Goal: Navigation & Orientation: Go to known website

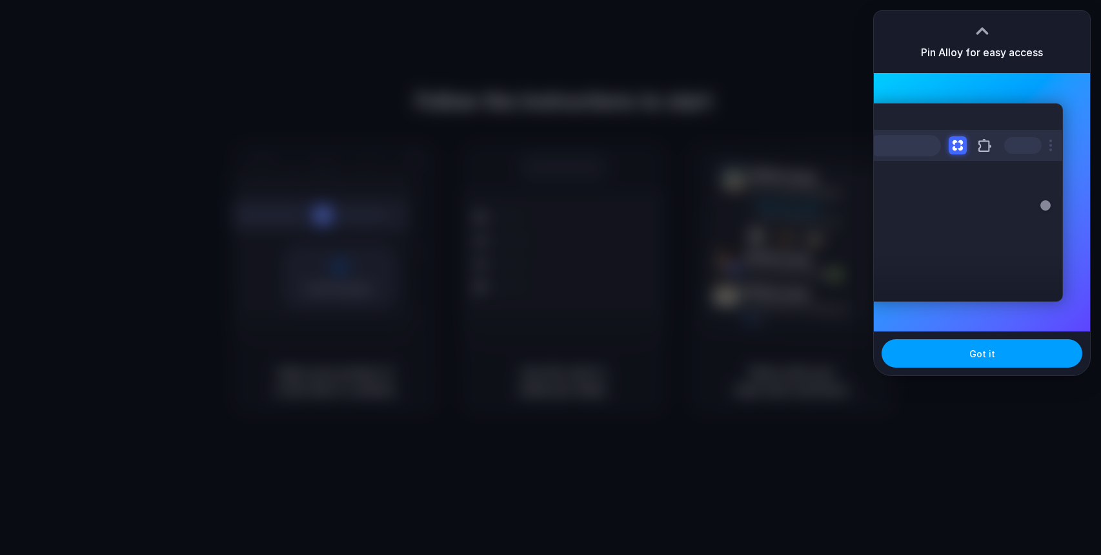
click at [972, 348] on span "Got it" at bounding box center [983, 354] width 26 height 14
